Goal: Information Seeking & Learning: Learn about a topic

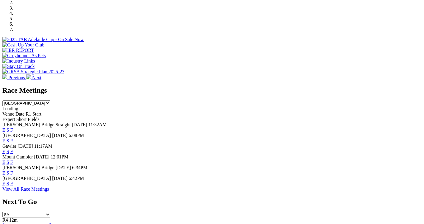
scroll to position [176, 0]
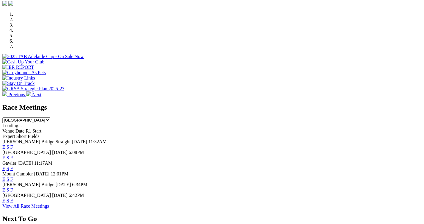
click at [13, 155] on link "F" at bounding box center [11, 157] width 3 height 5
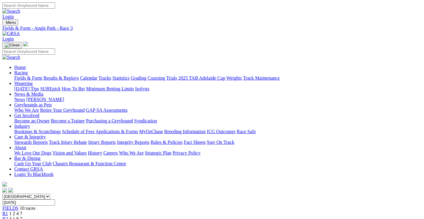
click at [120, 216] on div "R2 4 1 8 7" at bounding box center [211, 218] width 419 height 5
